Goal: Task Accomplishment & Management: Complete application form

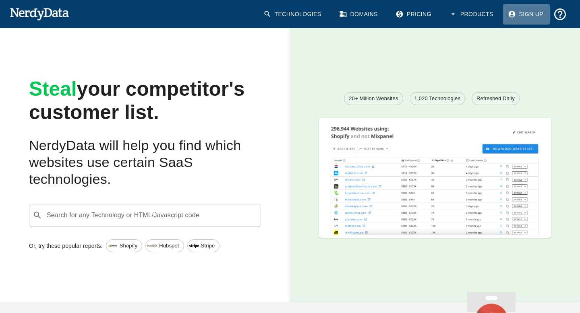
click at [535, 17] on link "Sign Up" at bounding box center [526, 14] width 47 height 21
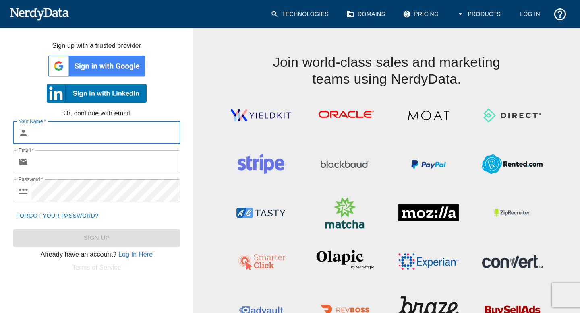
click at [420, 12] on link "Pricing" at bounding box center [421, 14] width 47 height 21
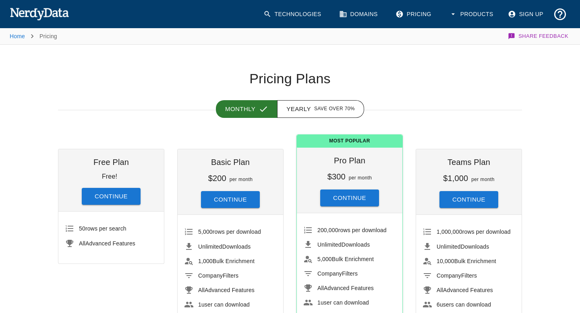
click at [102, 195] on button "Continue" at bounding box center [111, 196] width 59 height 17
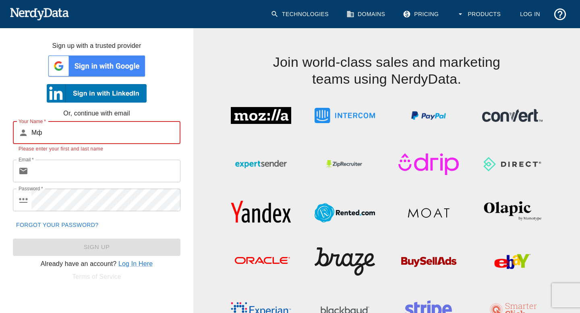
type input "М"
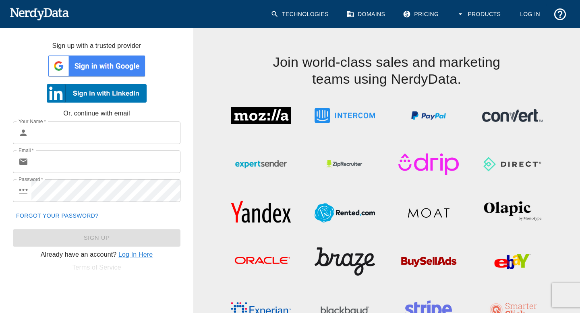
click at [18, 74] on div at bounding box center [96, 66] width 193 height 30
click at [95, 64] on img at bounding box center [97, 66] width 100 height 24
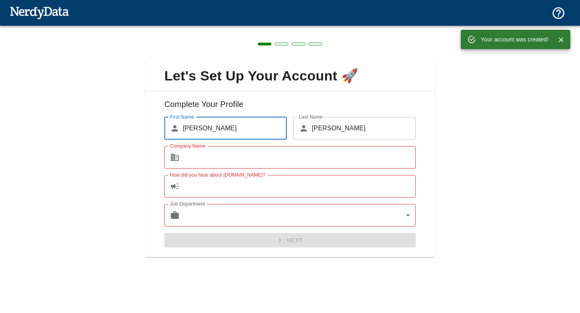
click at [221, 160] on input "Company Name" at bounding box center [299, 157] width 233 height 23
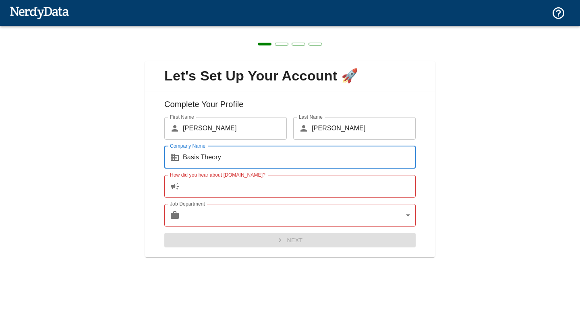
type input "Basis Theory"
click at [234, 188] on input "How did you hear about [DOMAIN_NAME]?" at bounding box center [299, 186] width 233 height 23
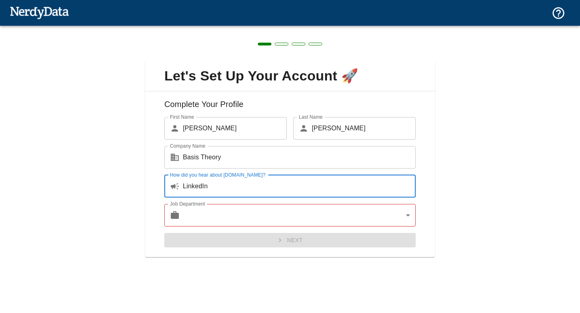
type input "LinkedIn"
click at [246, 28] on body "Technologies Domains Pricing Products Create a Report Create a list of websites…" at bounding box center [290, 14] width 580 height 28
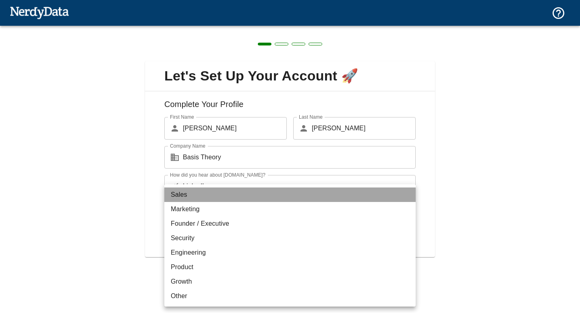
click at [214, 198] on li "Sales" at bounding box center [289, 195] width 251 height 15
type input "sales"
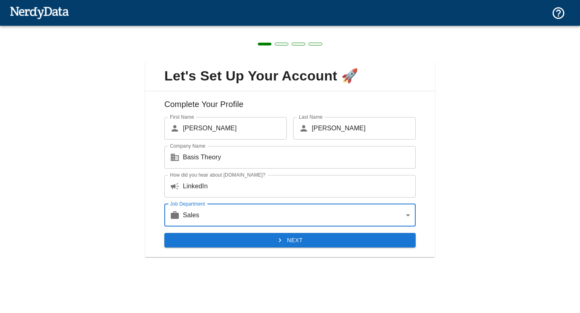
click at [281, 241] on icon "submit" at bounding box center [280, 240] width 8 height 8
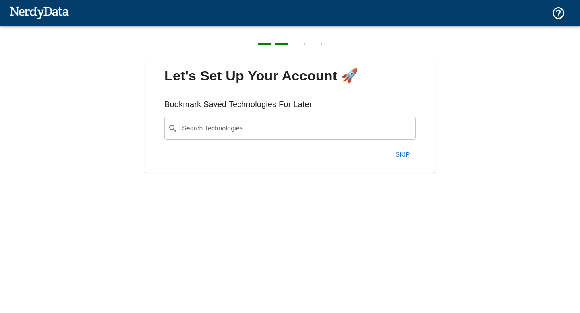
click at [254, 130] on input "Search Technologies" at bounding box center [296, 128] width 231 height 15
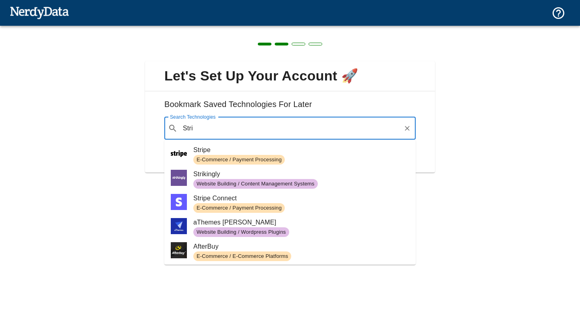
click at [291, 153] on span "Stripe" at bounding box center [301, 150] width 216 height 10
type input "Stri"
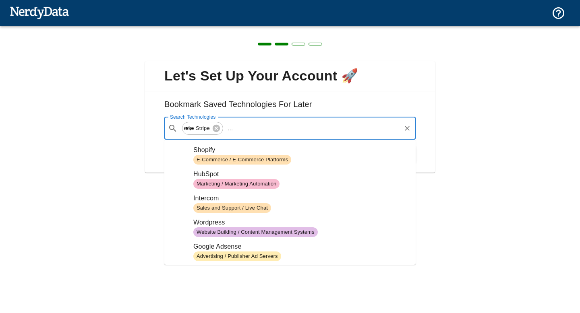
click at [257, 132] on input "Search Technologies" at bounding box center [318, 128] width 164 height 15
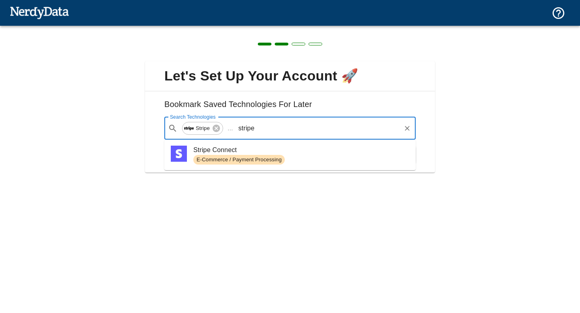
click at [299, 157] on span "E-Commerce / Payment Processing" at bounding box center [301, 160] width 216 height 10
type input "stripe"
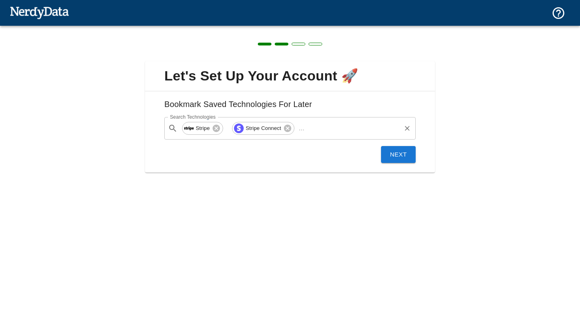
click at [315, 132] on input "Search Technologies" at bounding box center [354, 128] width 92 height 15
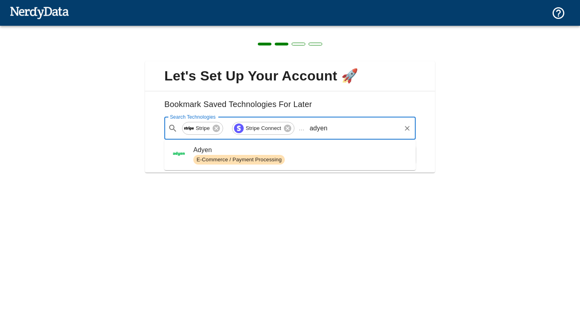
click at [312, 154] on span "Adyen" at bounding box center [301, 150] width 216 height 10
type input "adyen"
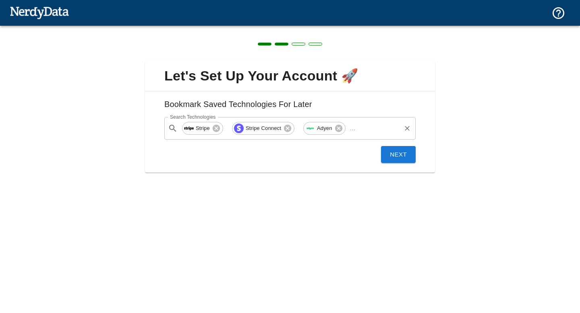
click at [360, 132] on input "Search Technologies" at bounding box center [379, 128] width 41 height 15
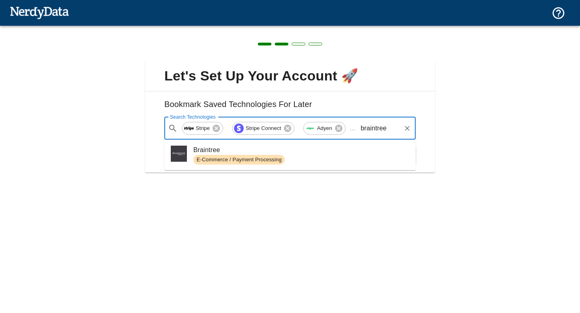
click at [320, 157] on span "E-Commerce / Payment Processing" at bounding box center [301, 160] width 216 height 10
type input "braintree"
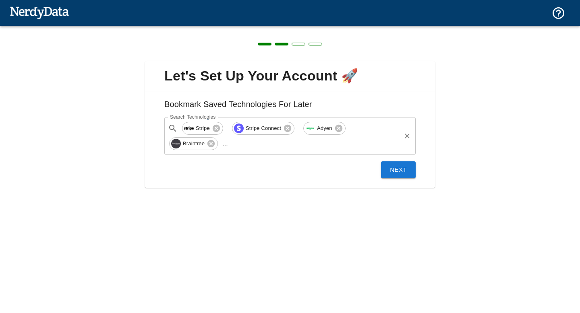
click at [314, 148] on input "Search Technologies" at bounding box center [315, 143] width 169 height 15
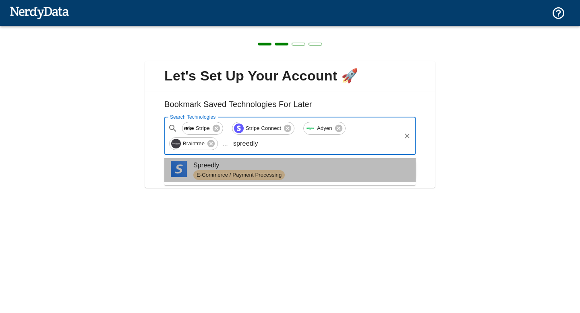
click at [341, 174] on span "E-Commerce / Payment Processing" at bounding box center [301, 175] width 216 height 10
type input "spreedly"
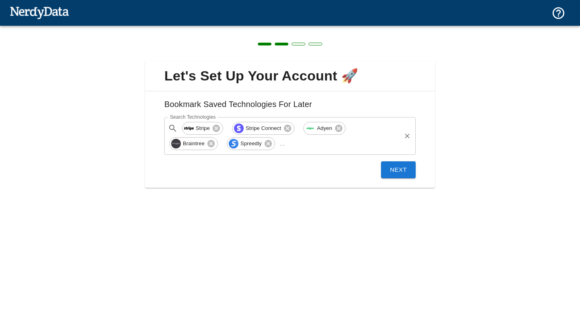
click at [303, 148] on input "Search Technologies" at bounding box center [344, 143] width 112 height 15
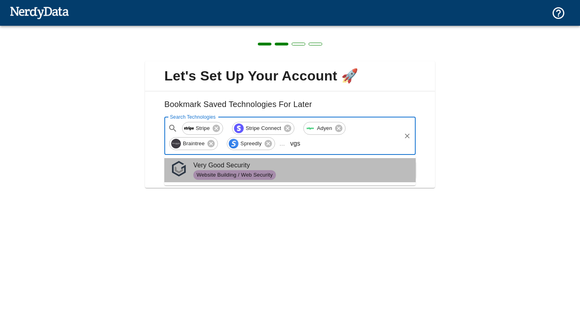
click at [306, 171] on span "Website Building / Web Security" at bounding box center [301, 175] width 216 height 10
type input "vgs"
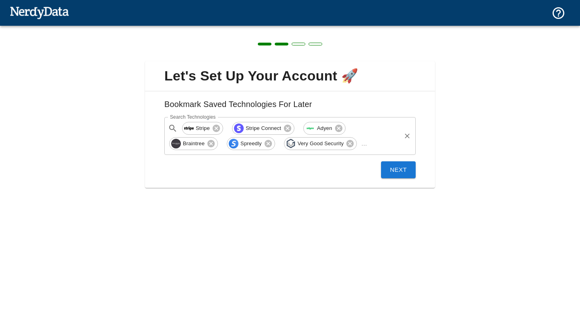
click at [373, 148] on input "Search Technologies" at bounding box center [385, 143] width 30 height 15
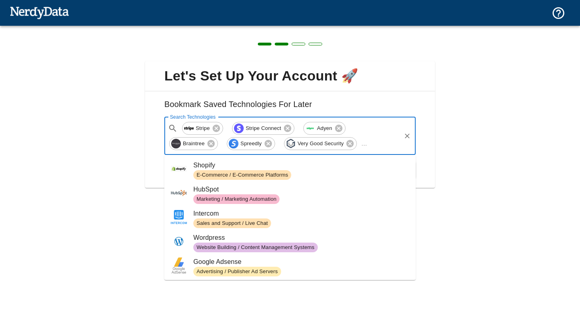
click at [490, 170] on div "Let's Set Up Your Account 🚀 Bookmark Saved Technologies For Later Search Techno…" at bounding box center [290, 120] width 580 height 188
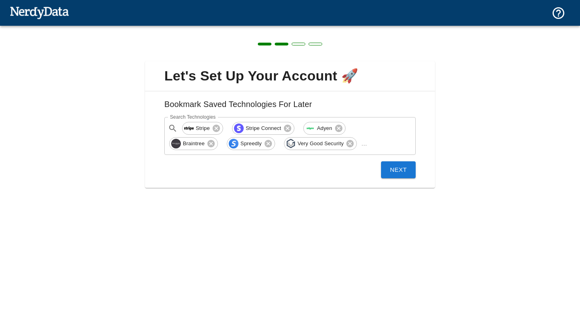
click at [396, 176] on button "Next" at bounding box center [398, 170] width 35 height 17
click at [561, 41] on icon "Close" at bounding box center [561, 40] width 8 height 8
click at [399, 166] on button "Next" at bounding box center [398, 170] width 35 height 17
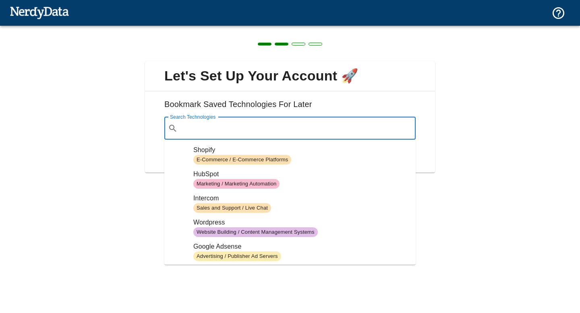
click at [252, 122] on input "Search Technologies" at bounding box center [296, 128] width 231 height 15
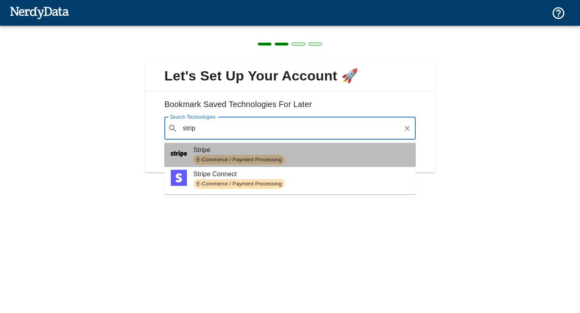
click at [184, 159] on img at bounding box center [179, 154] width 16 height 16
type input "strip"
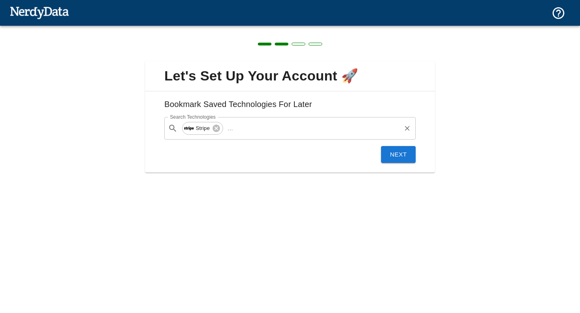
click at [233, 131] on p "..." at bounding box center [230, 129] width 12 height 10
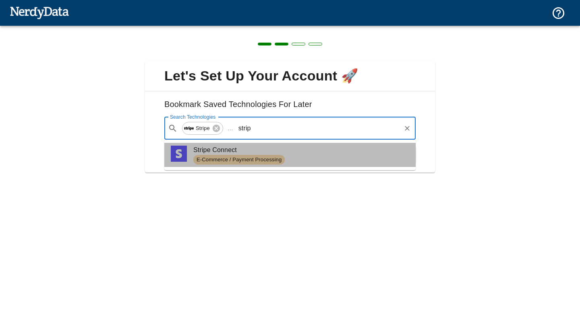
click at [228, 158] on span "E-Commerce / Payment Processing" at bounding box center [238, 160] width 91 height 8
type input "strip"
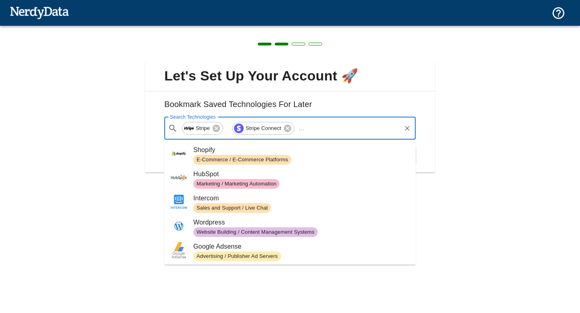
click at [321, 134] on input "Search Technologies" at bounding box center [354, 128] width 92 height 15
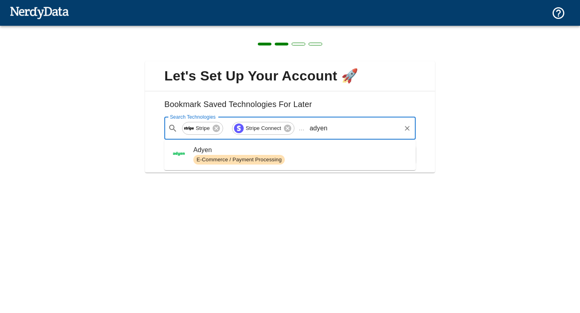
click at [288, 154] on span "Adyen" at bounding box center [301, 150] width 216 height 10
type input "adyen"
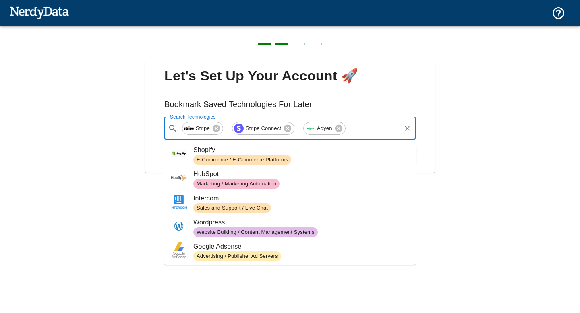
click at [377, 125] on input "Search Technologies" at bounding box center [379, 128] width 41 height 15
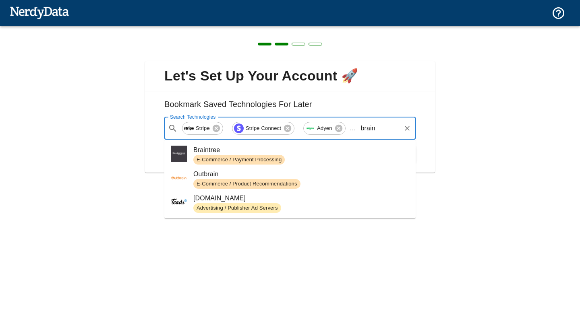
click at [341, 155] on span "E-Commerce / Payment Processing" at bounding box center [301, 160] width 216 height 10
type input "brain"
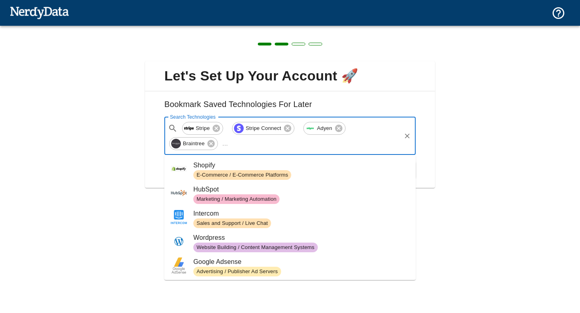
click at [328, 148] on input "Search Technologies" at bounding box center [315, 143] width 169 height 15
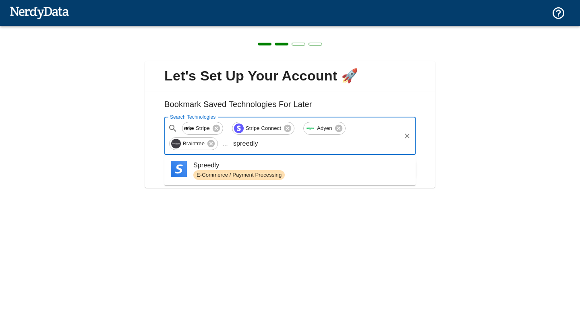
click at [296, 165] on span "Spreedly" at bounding box center [301, 166] width 216 height 10
type input "spreedly"
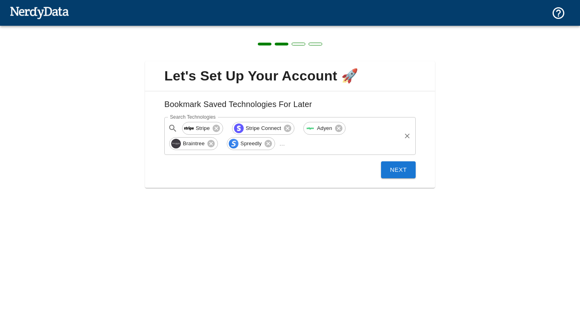
click at [318, 147] on input "Search Technologies" at bounding box center [344, 143] width 112 height 15
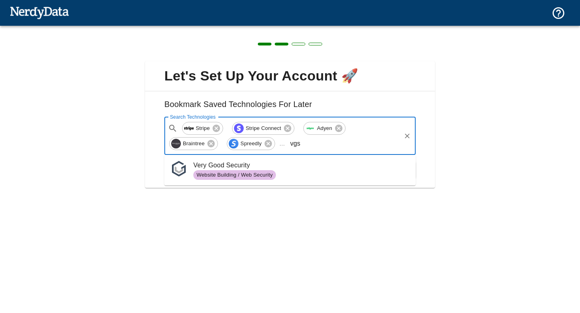
click at [309, 170] on span "Very Good Security" at bounding box center [301, 166] width 216 height 10
type input "vgs"
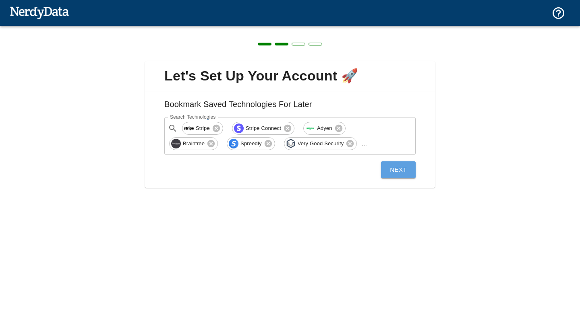
click at [387, 176] on button "Next" at bounding box center [398, 170] width 35 height 17
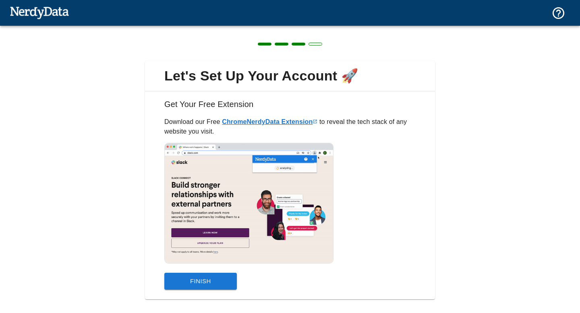
click at [307, 124] on link "Chrome NerdyData Extension" at bounding box center [269, 121] width 95 height 7
